Goal: Information Seeking & Learning: Check status

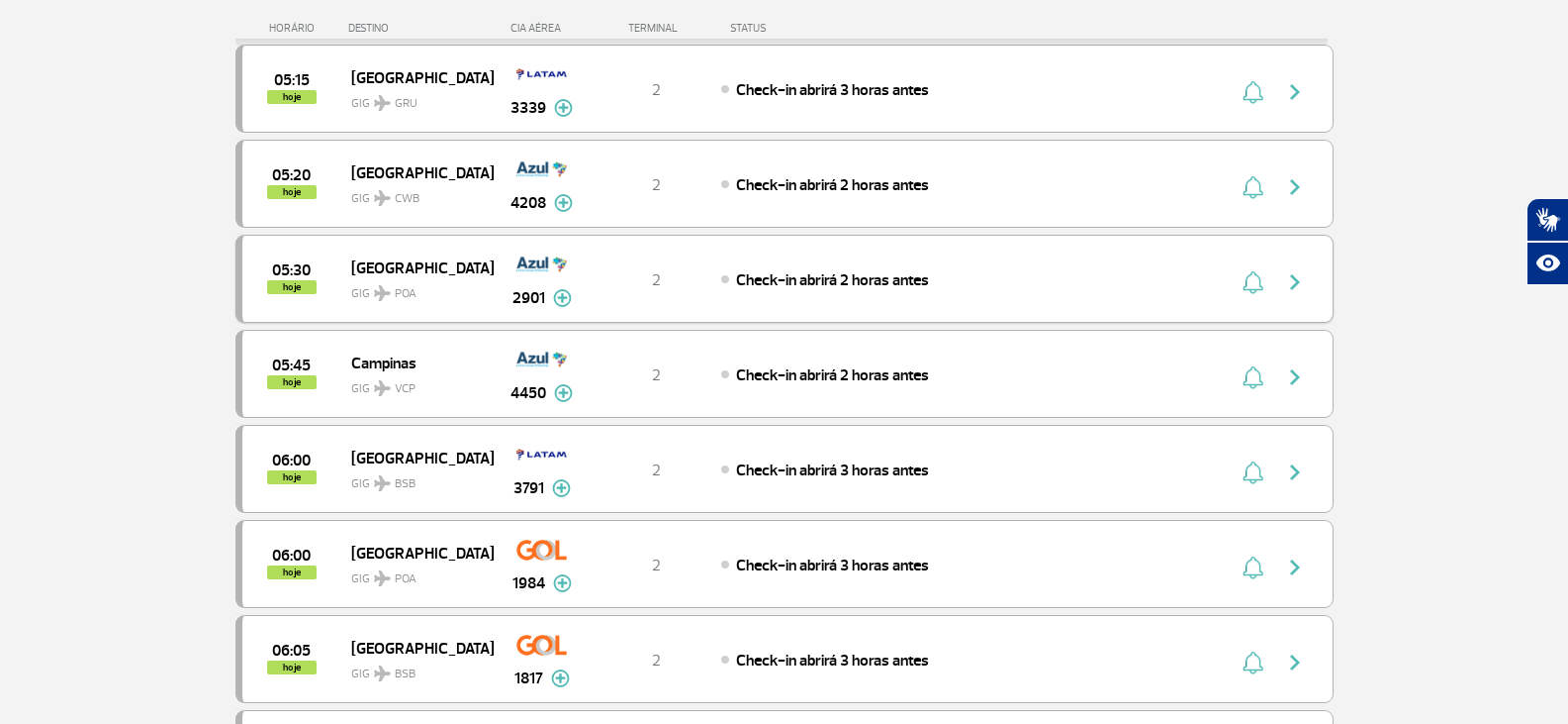
scroll to position [735, 0]
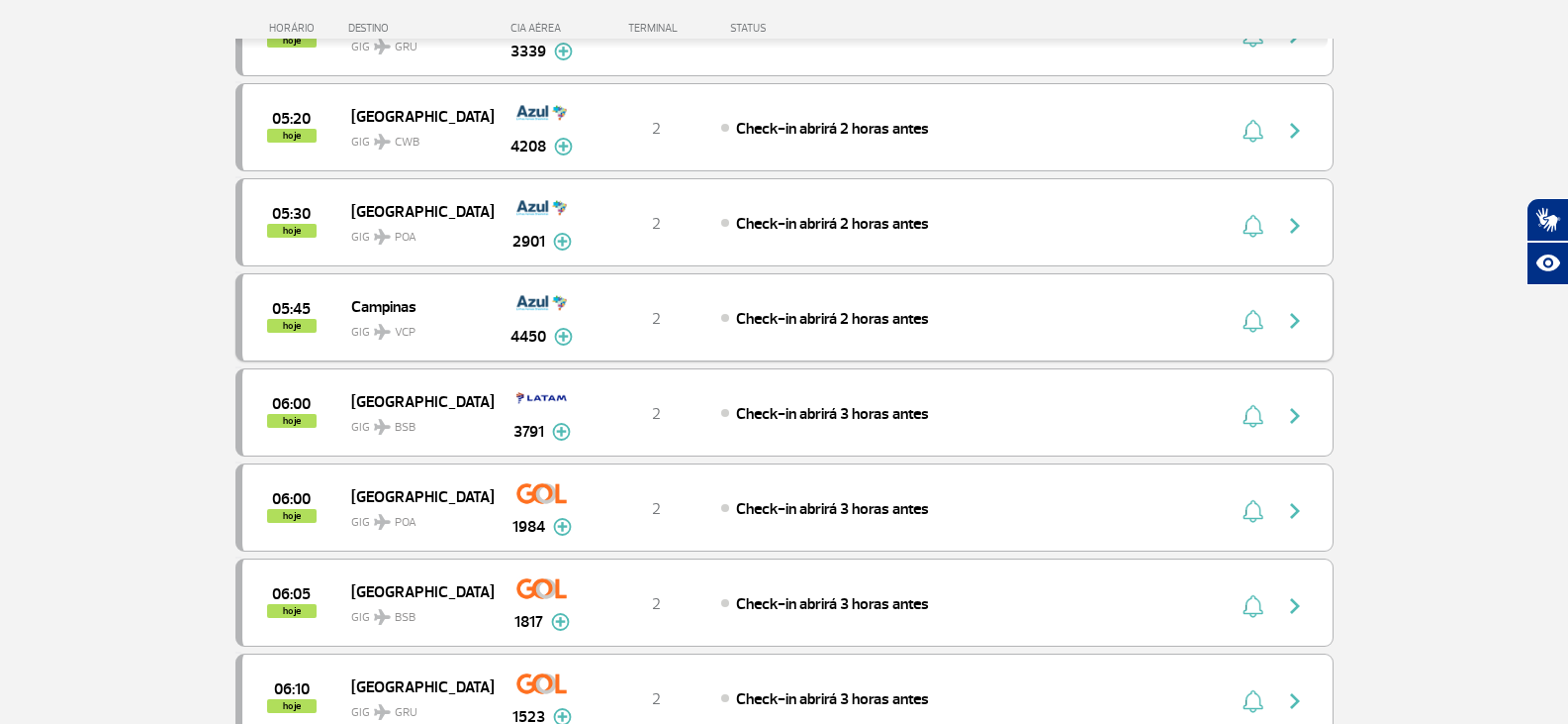
click at [555, 340] on img at bounding box center [563, 337] width 19 height 18
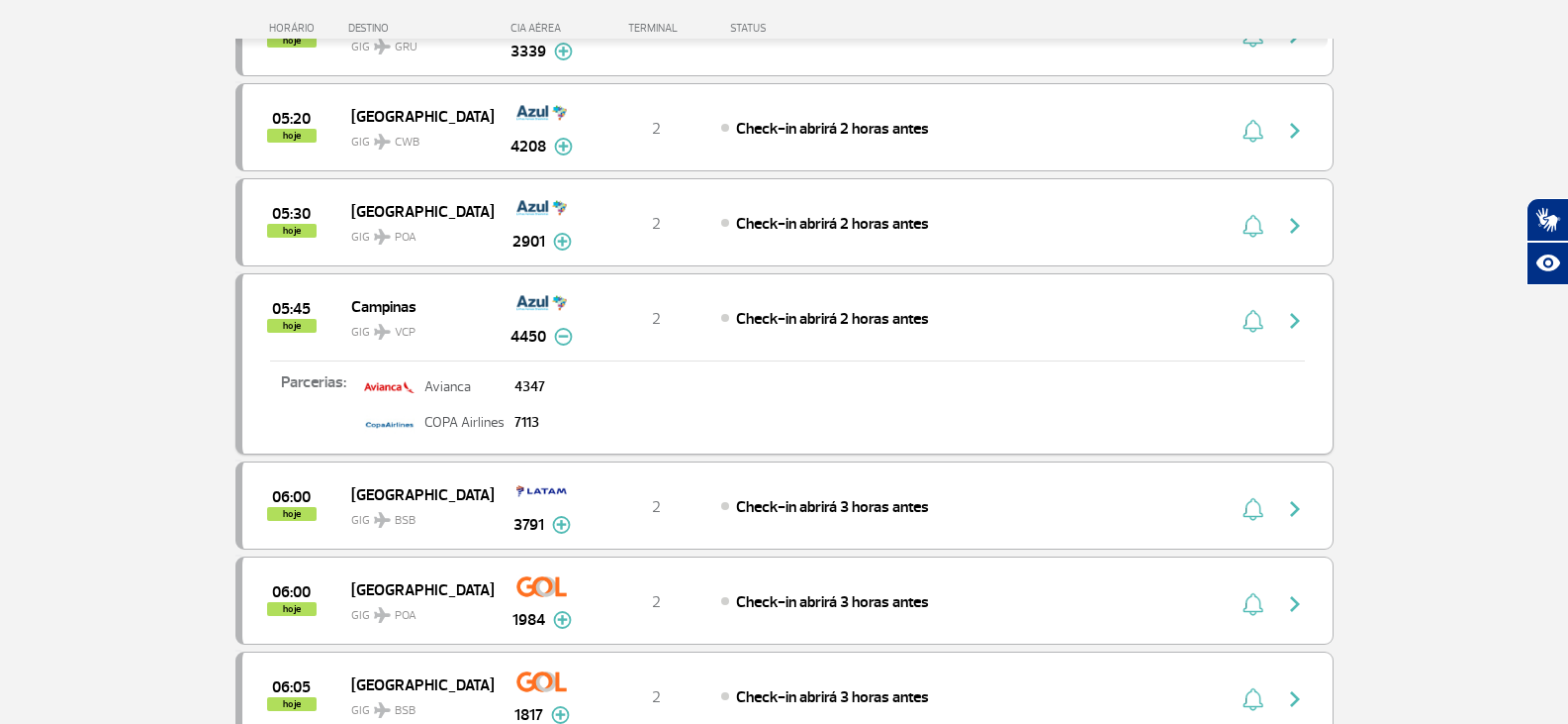
scroll to position [636, 0]
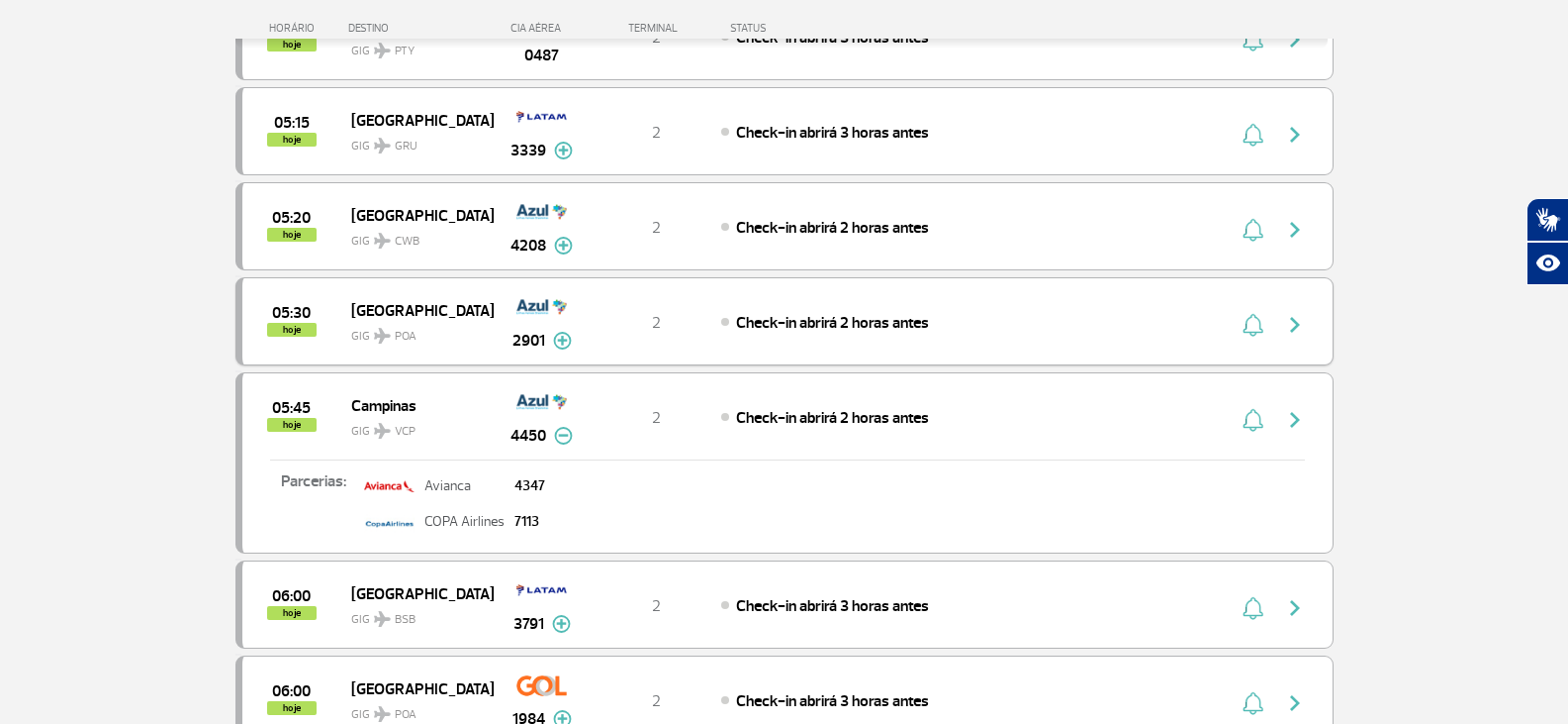
click at [553, 334] on img at bounding box center [562, 341] width 19 height 18
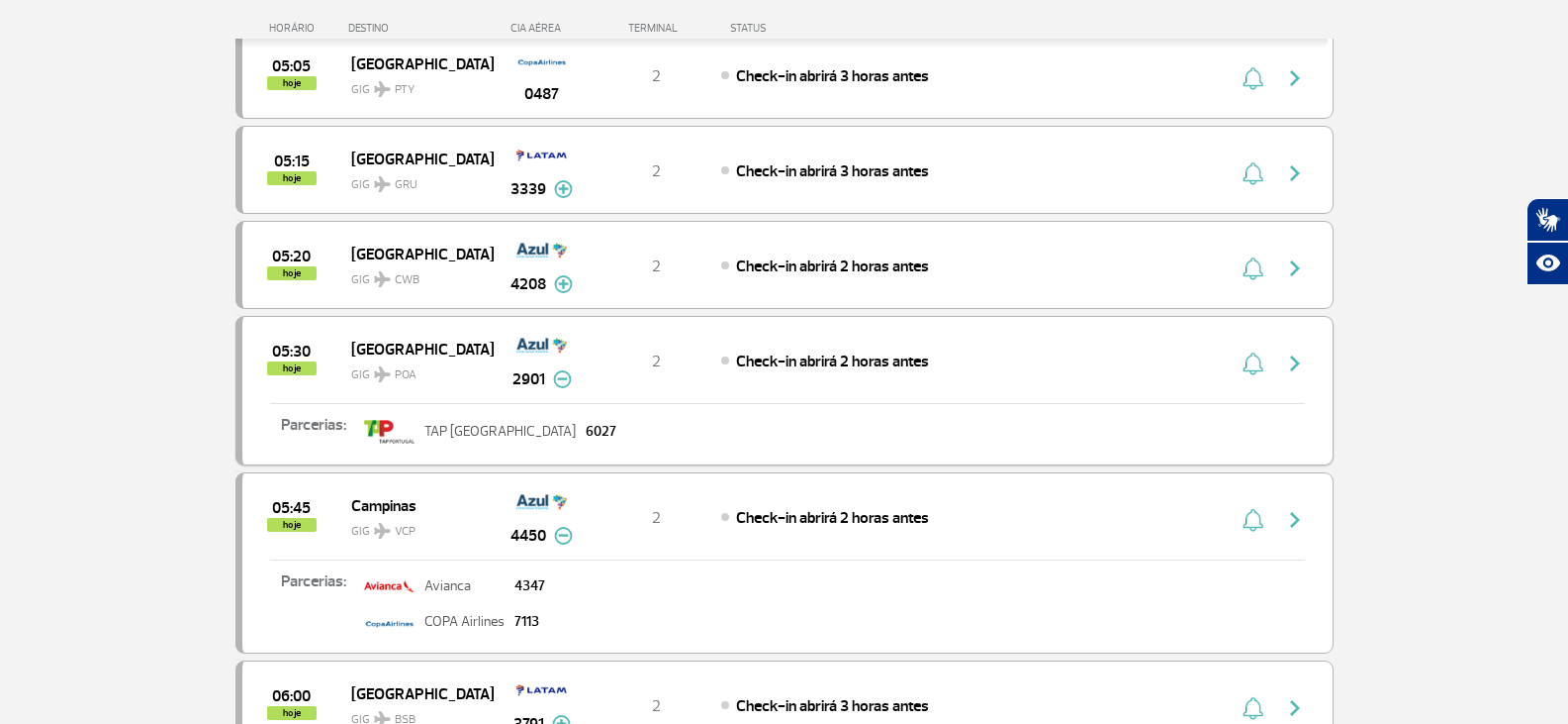
scroll to position [537, 0]
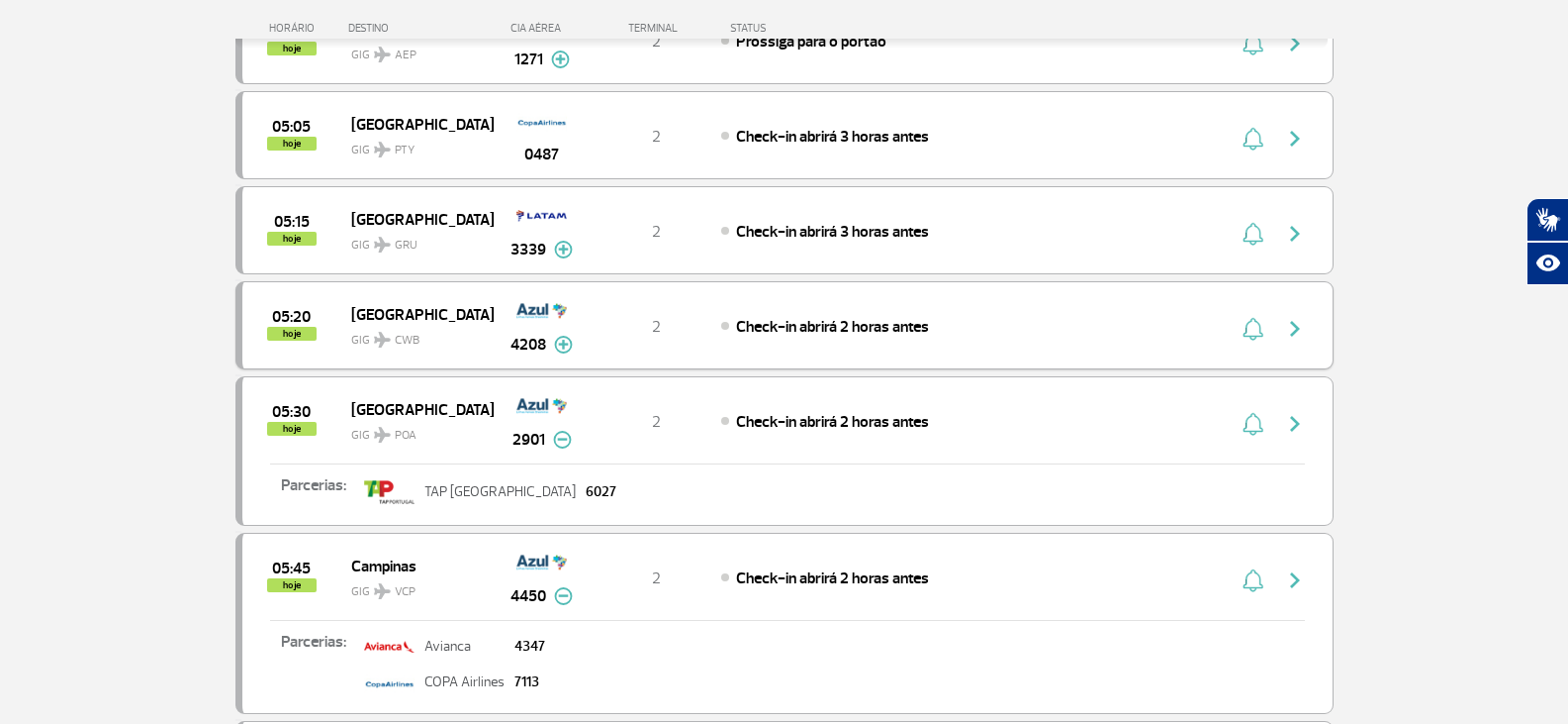
click at [563, 344] on img at bounding box center [563, 345] width 19 height 18
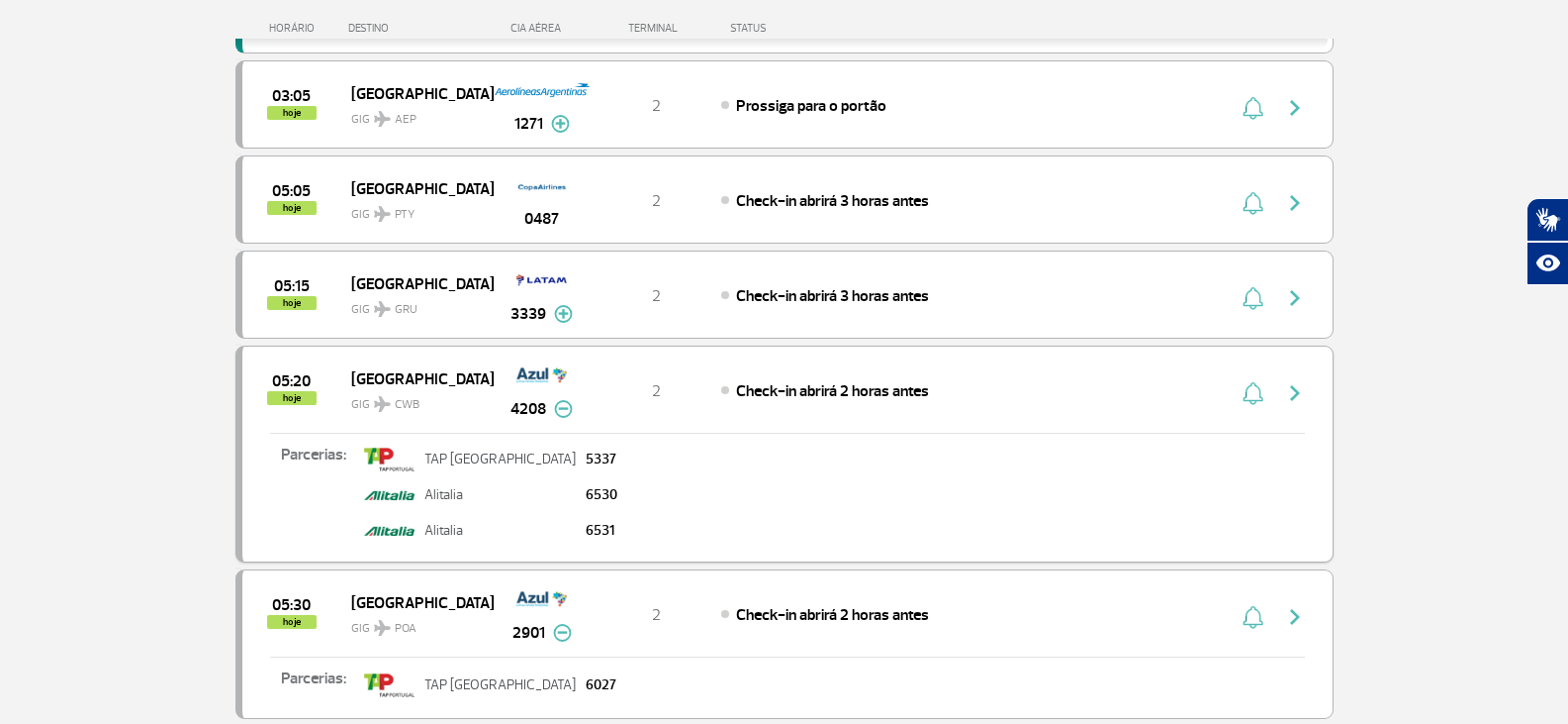
scroll to position [438, 0]
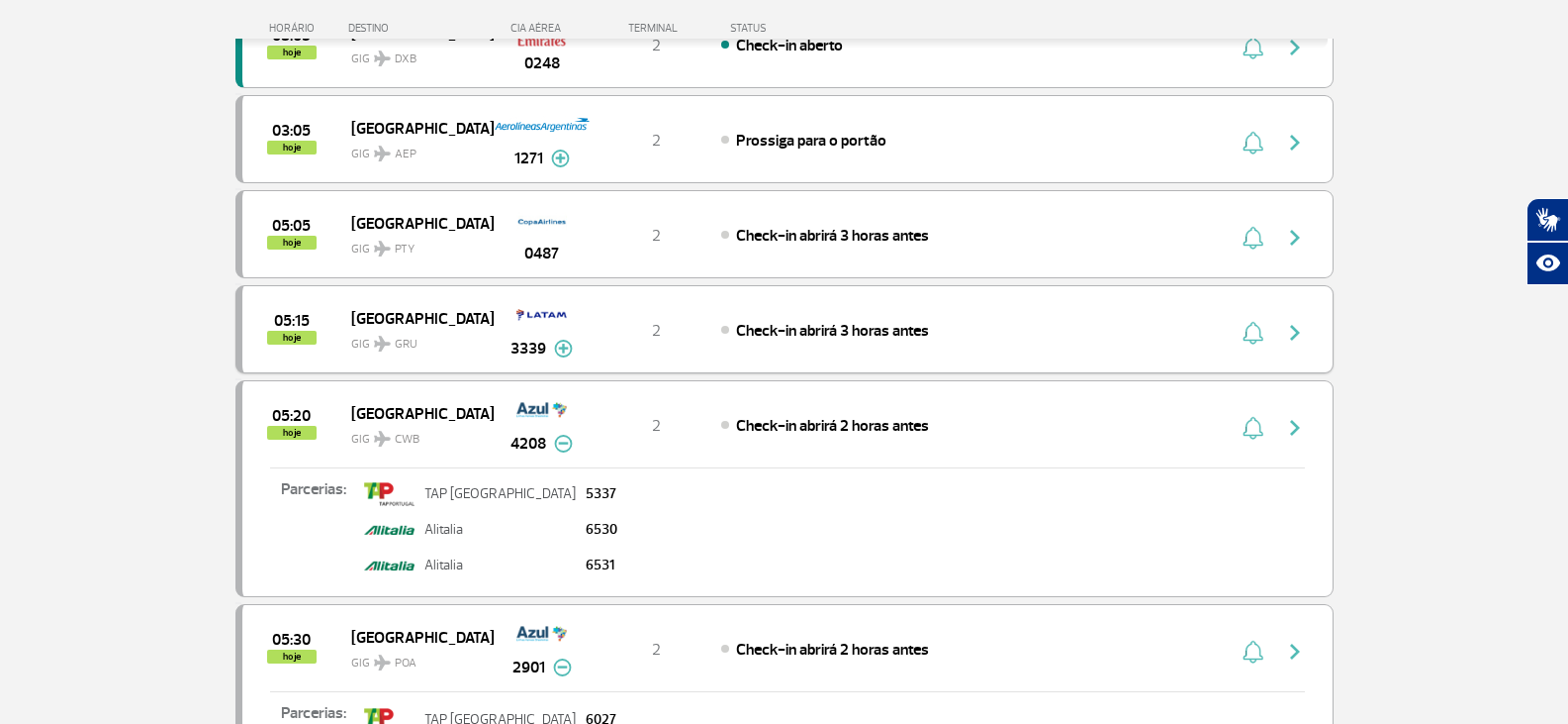
click at [563, 349] on img at bounding box center [563, 349] width 19 height 18
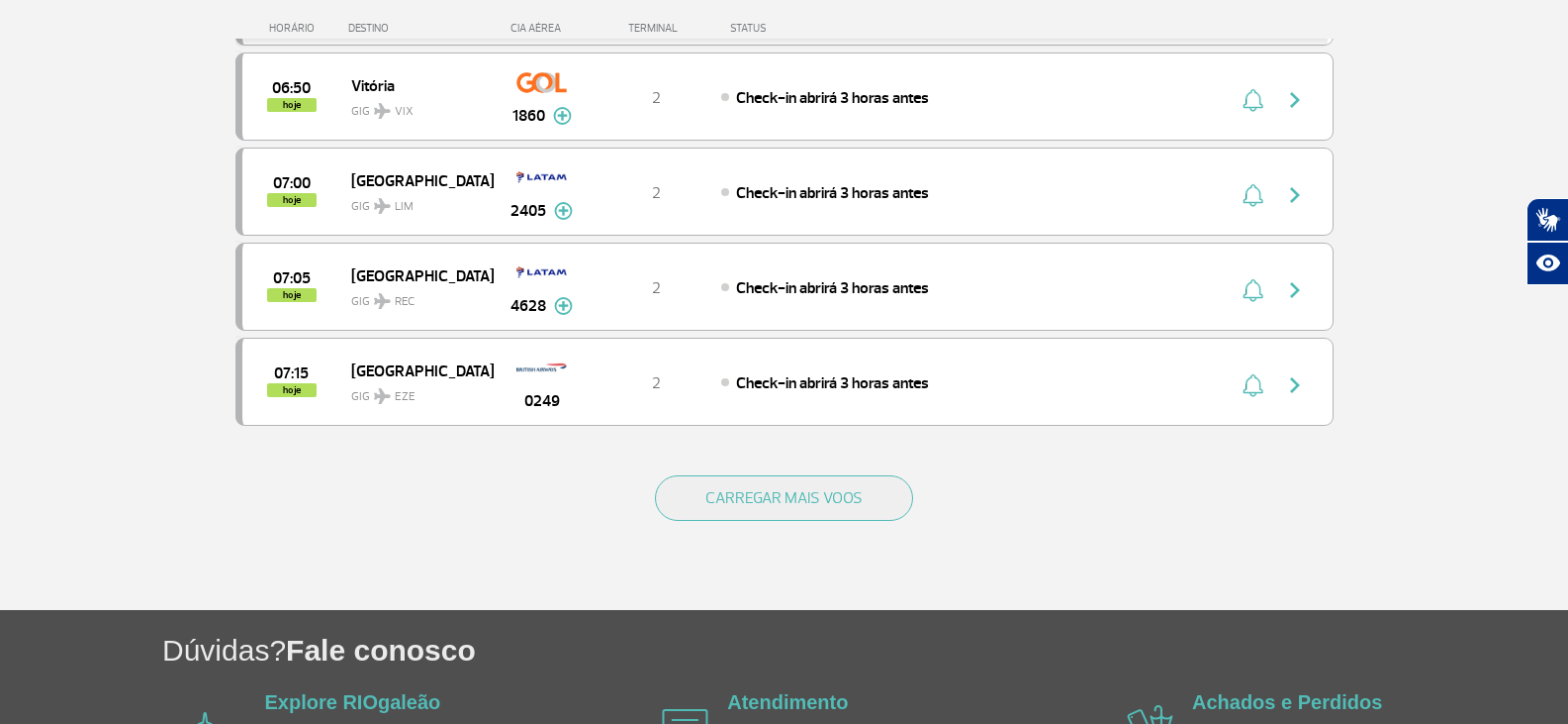
scroll to position [2418, 0]
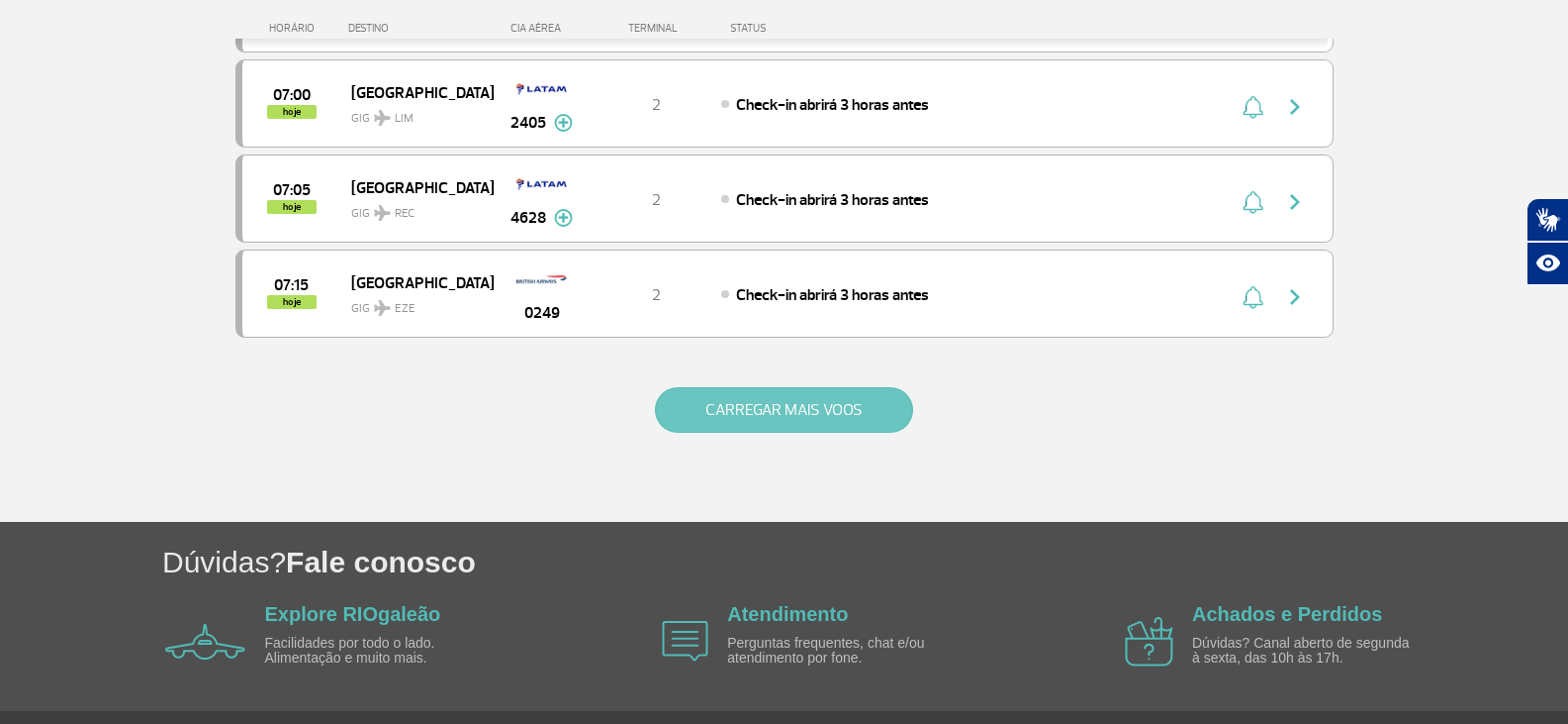
click at [758, 398] on button "CARREGAR MAIS VOOS" at bounding box center [784, 410] width 258 height 46
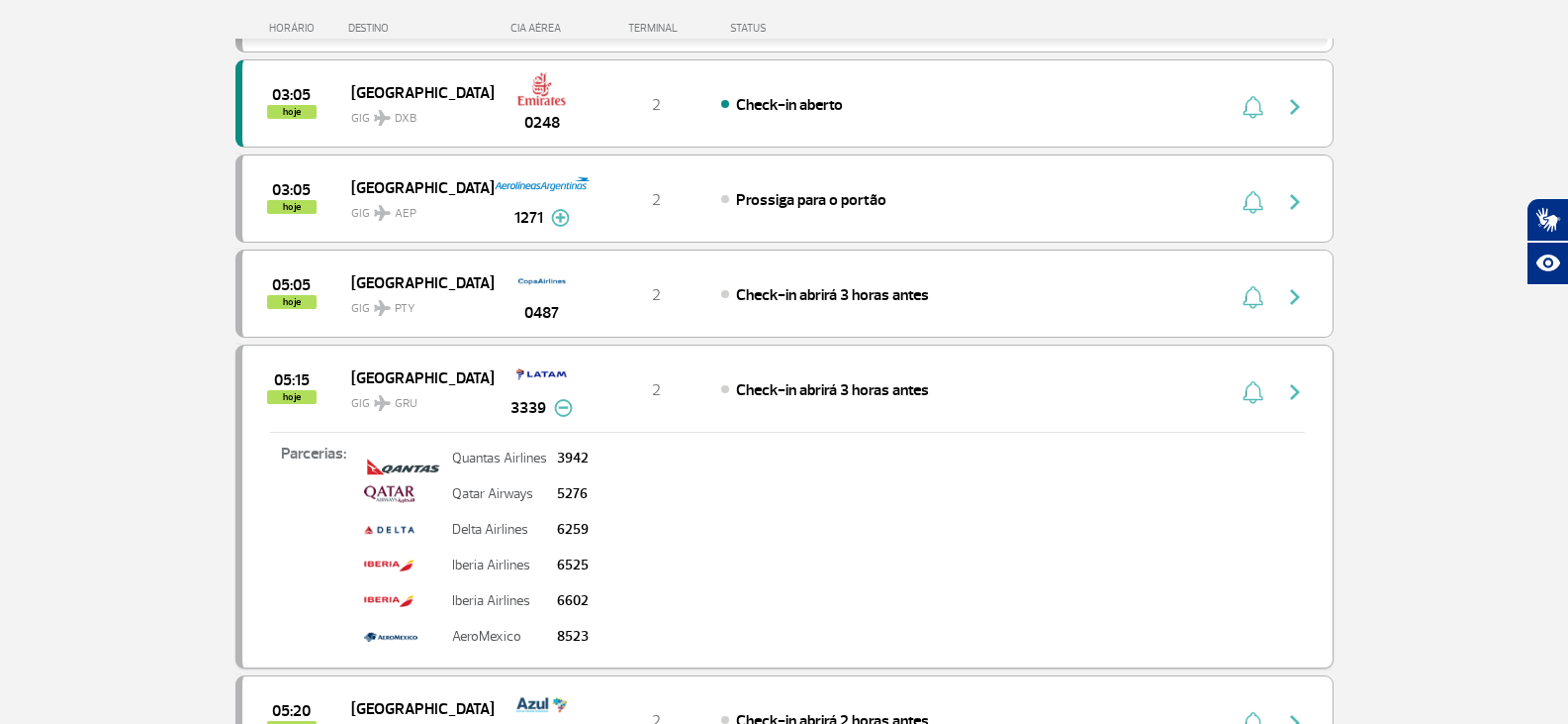
scroll to position [141, 0]
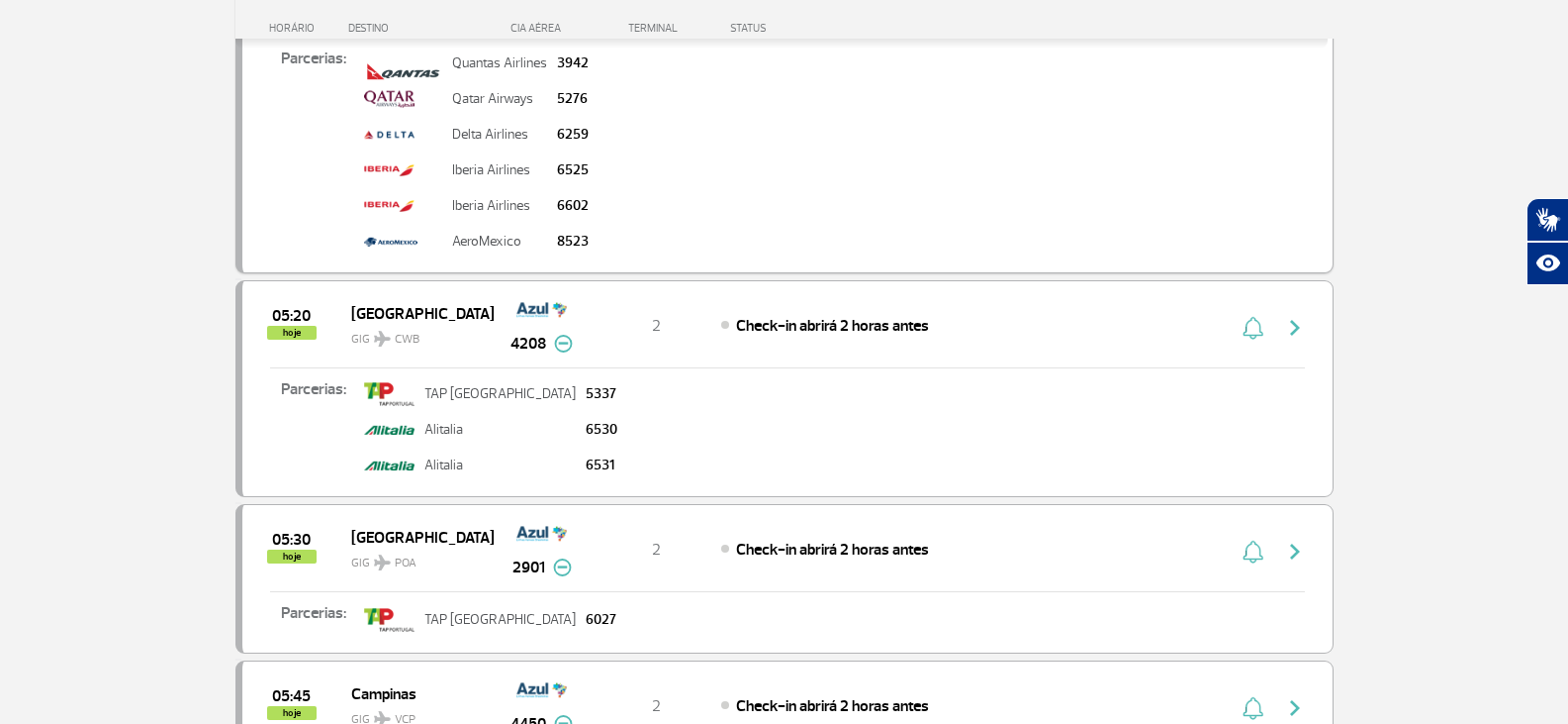
scroll to position [1405, 0]
